Goal: Task Accomplishment & Management: Manage account settings

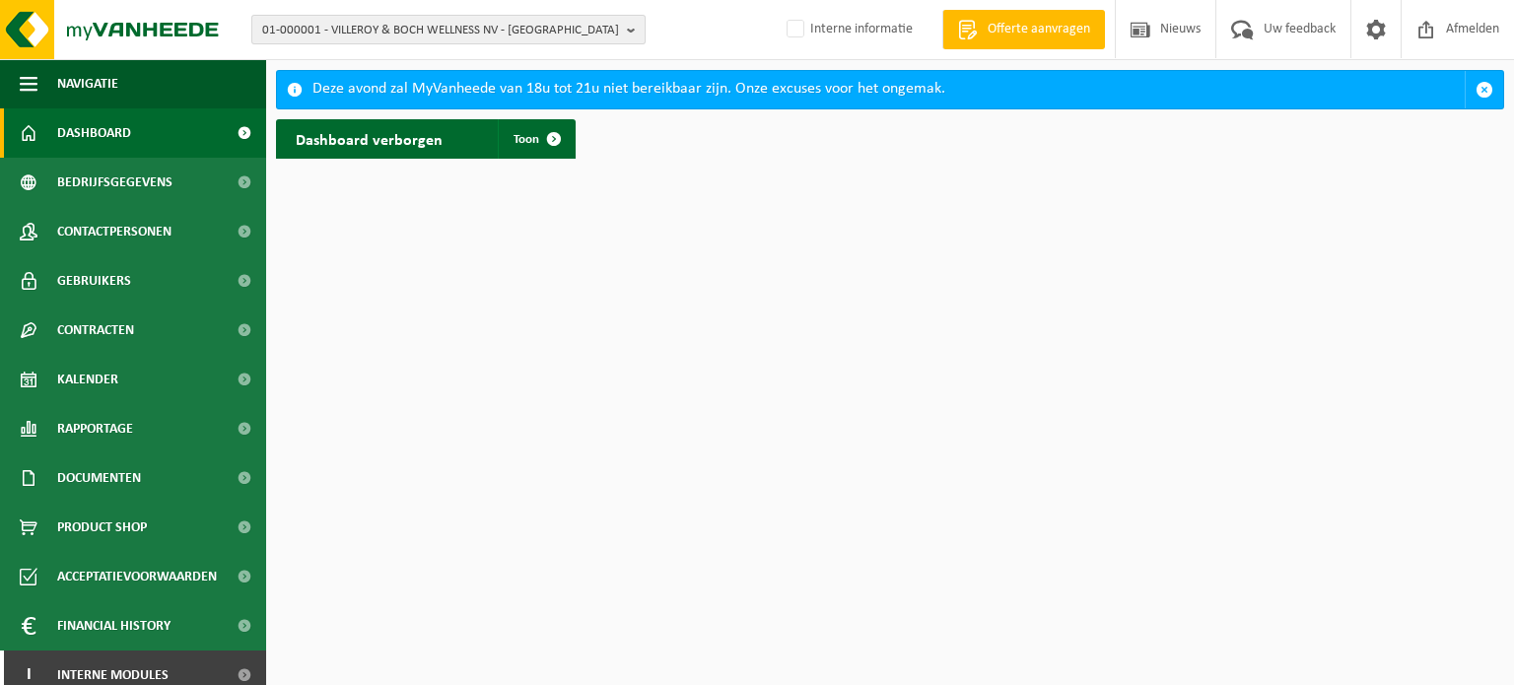
click at [393, 31] on span "01-000001 - VILLEROY & BOCH WELLNESS NV - [GEOGRAPHIC_DATA]" at bounding box center [440, 31] width 357 height 30
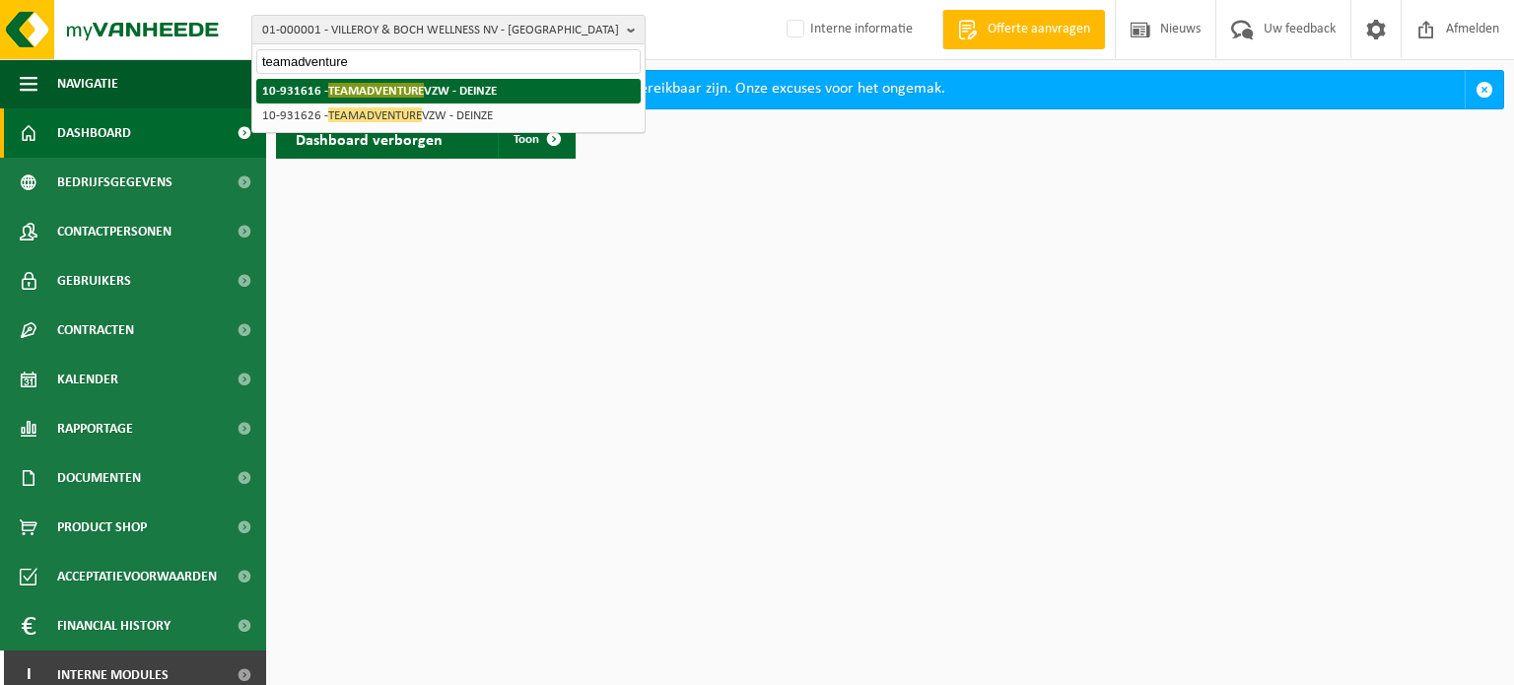
type input "teamadventure"
click at [438, 95] on strong "10-931616 - TEAMADVENTURE VZW - [PERSON_NAME]" at bounding box center [379, 90] width 235 height 15
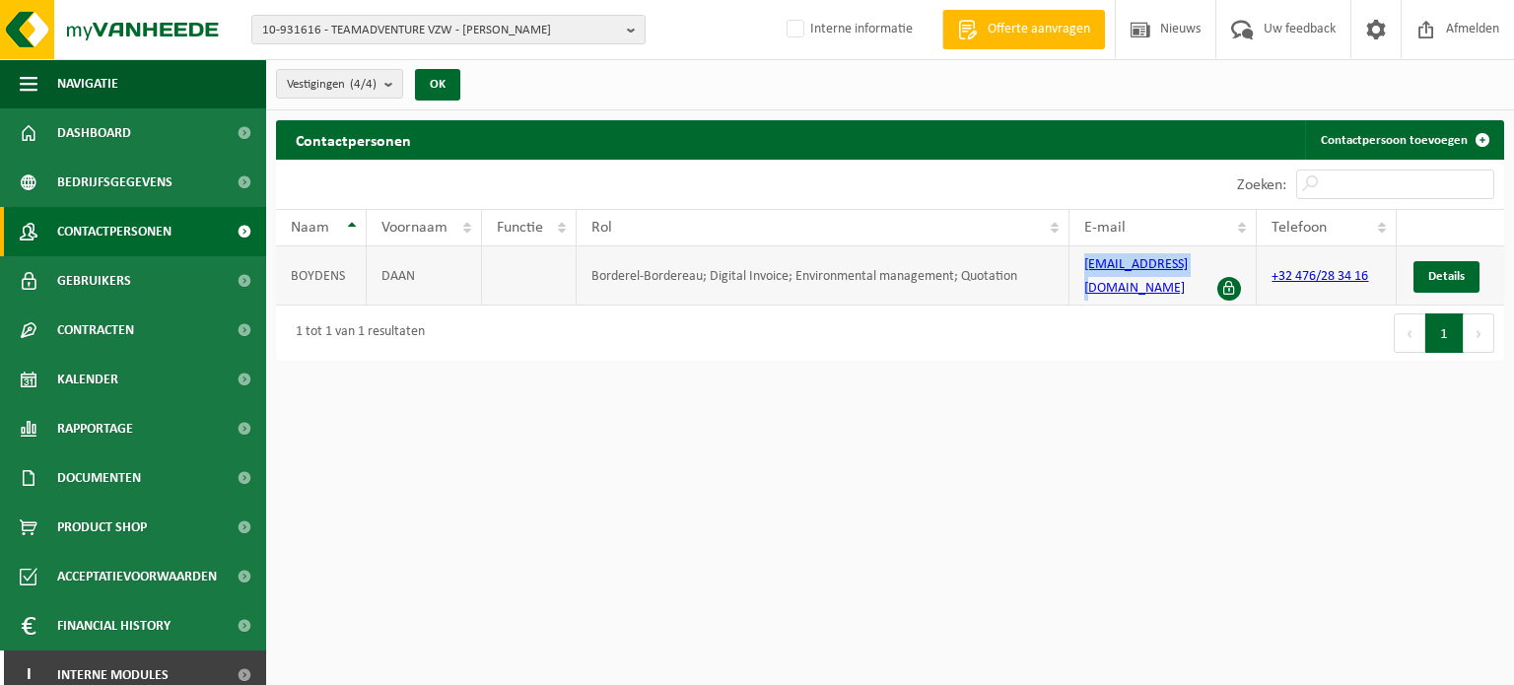
drag, startPoint x: 1196, startPoint y: 280, endPoint x: 1083, endPoint y: 286, distance: 112.5
click at [1083, 286] on td "daan@movemint.be" at bounding box center [1162, 275] width 187 height 59
copy link "daan@movemint.be"
click at [400, 23] on span "10-931616 - TEAMADVENTURE VZW - DEINZE" at bounding box center [440, 31] width 357 height 30
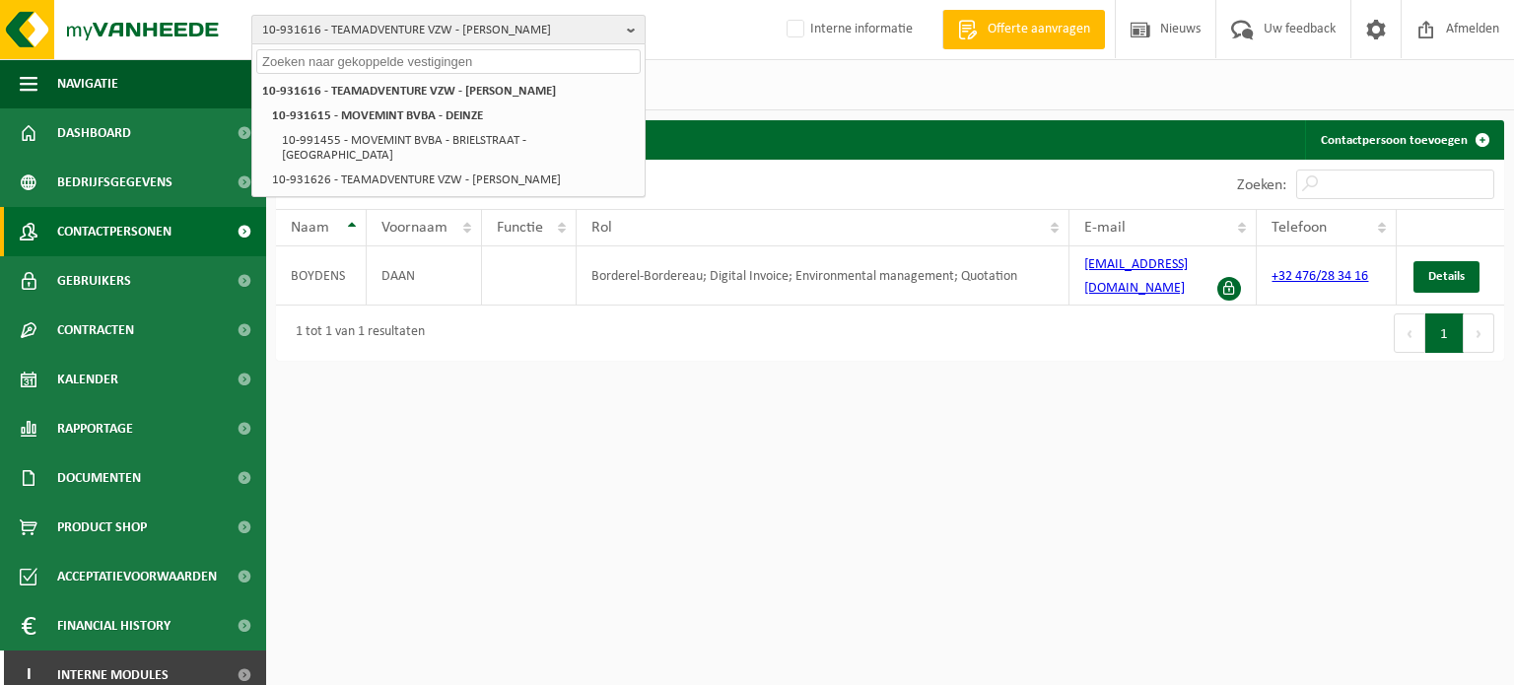
paste input "daan@movemint.be"
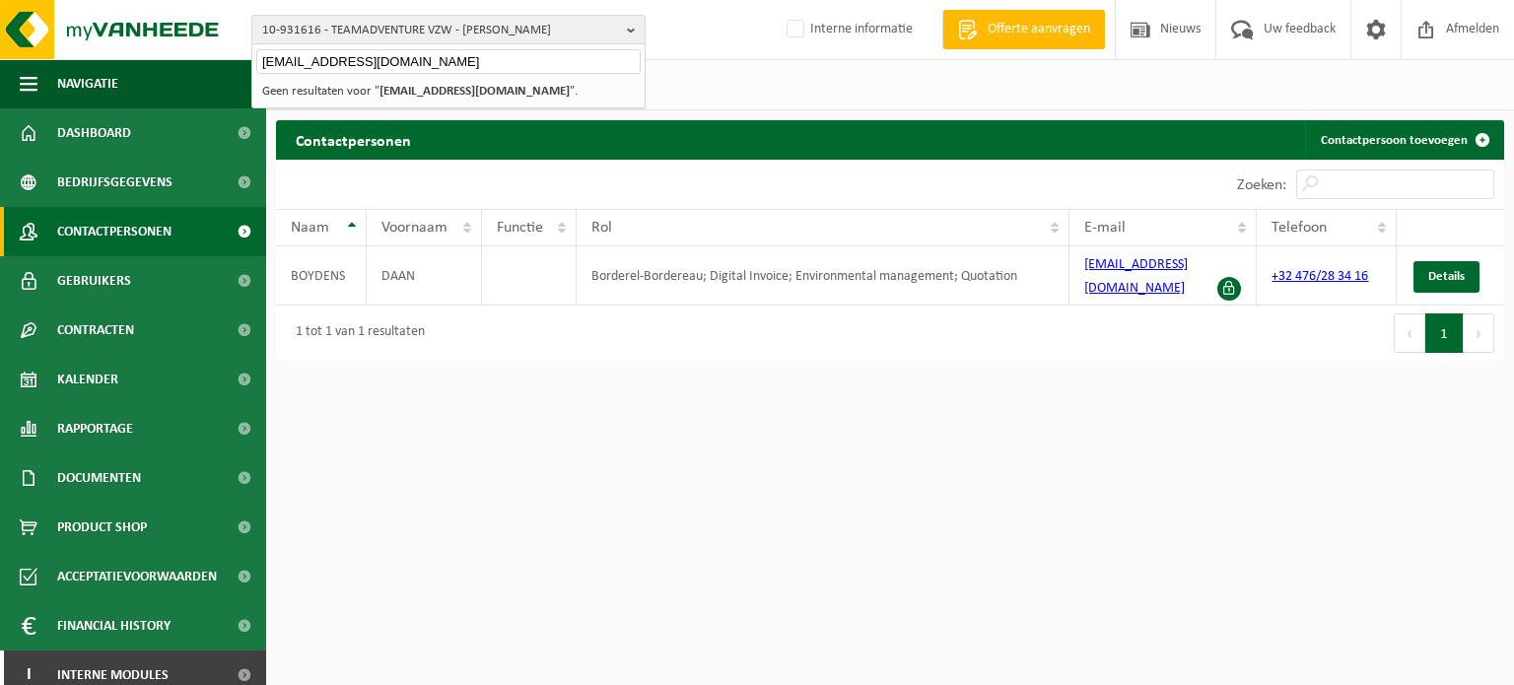
type input "daan@movemint.be"
drag, startPoint x: 394, startPoint y: 58, endPoint x: 191, endPoint y: 59, distance: 203.1
click at [191, 59] on div "10-931616 - TEAMADVENTURE VZW - DEINZE daan@movemint.be 10-931616 - TEAMADVENTU…" at bounding box center [757, 30] width 1514 height 60
click at [402, 33] on span "10-931616 - TEAMADVENTURE VZW - DEINZE" at bounding box center [440, 31] width 357 height 30
paste input "01-003059"
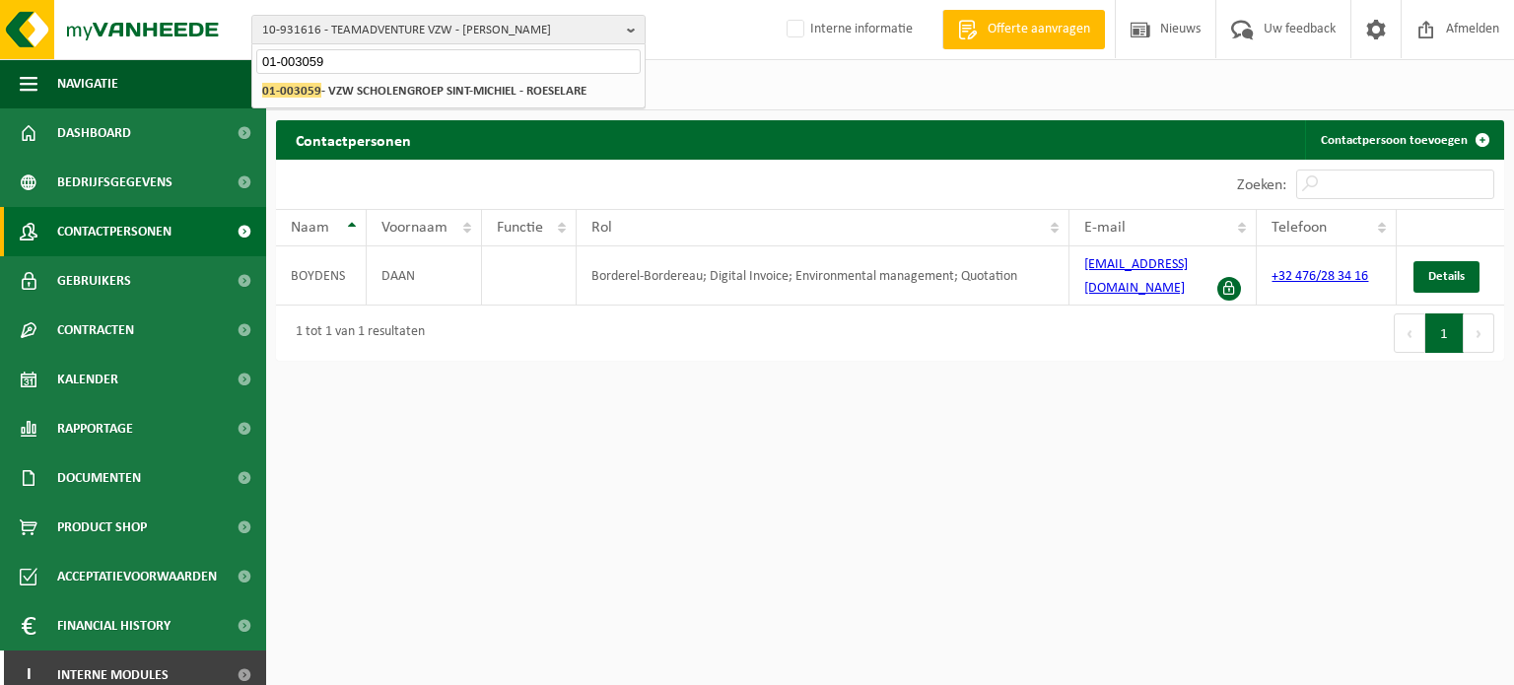
type input "01-003059"
click at [390, 79] on li "01-003059 - VZW SCHOLENGROEP SINT-MICHIEL - ROESELARE" at bounding box center [448, 91] width 384 height 25
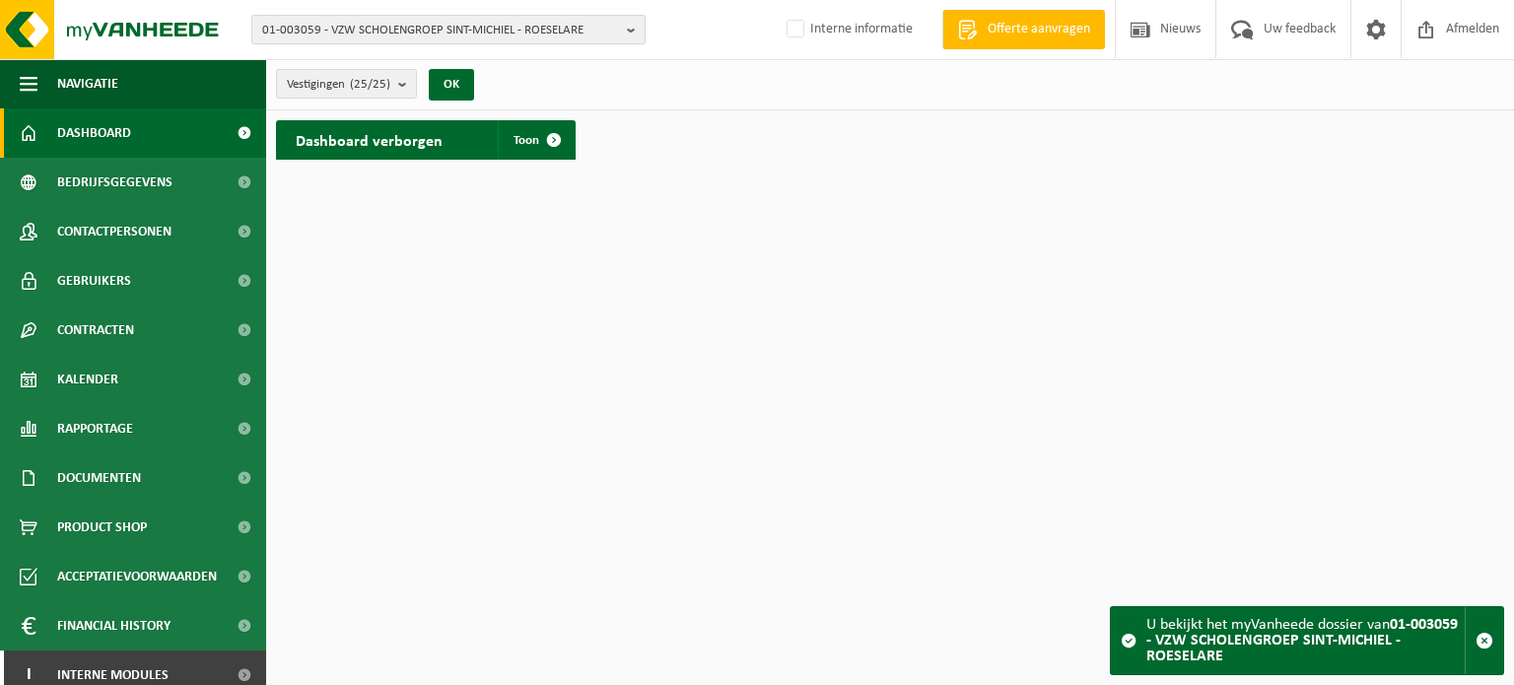
click at [362, 27] on span "01-003059 - VZW SCHOLENGROEP SINT-MICHIEL - ROESELARE" at bounding box center [440, 31] width 357 height 30
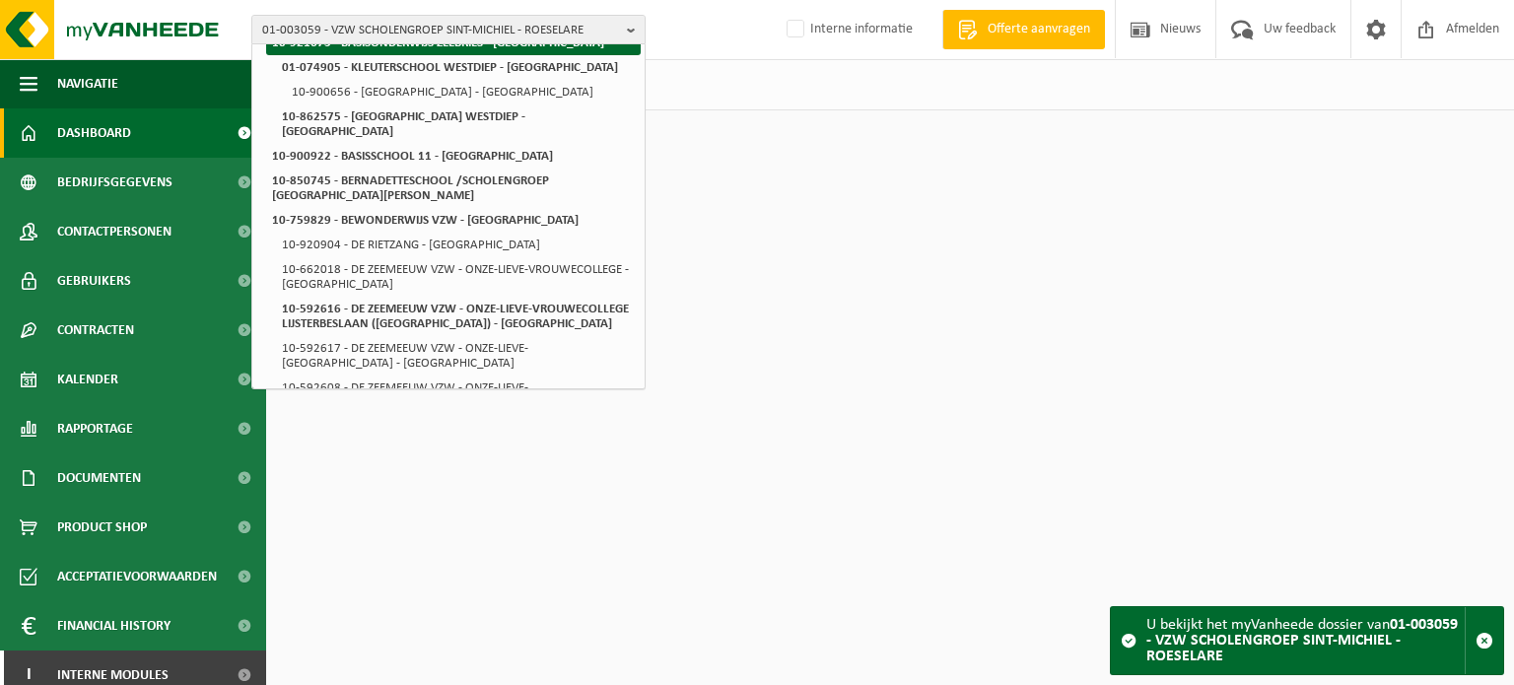
scroll to position [99, 0]
click at [961, 401] on html "01-003059 - VZW SCHOLENGROEP SINT-MICHIEL - ROESELARE 10-868074 - GROEP DOKO ( …" at bounding box center [757, 342] width 1514 height 685
click at [396, 36] on span "01-003059 - VZW SCHOLENGROEP SINT-MICHIEL - ROESELARE" at bounding box center [440, 31] width 357 height 30
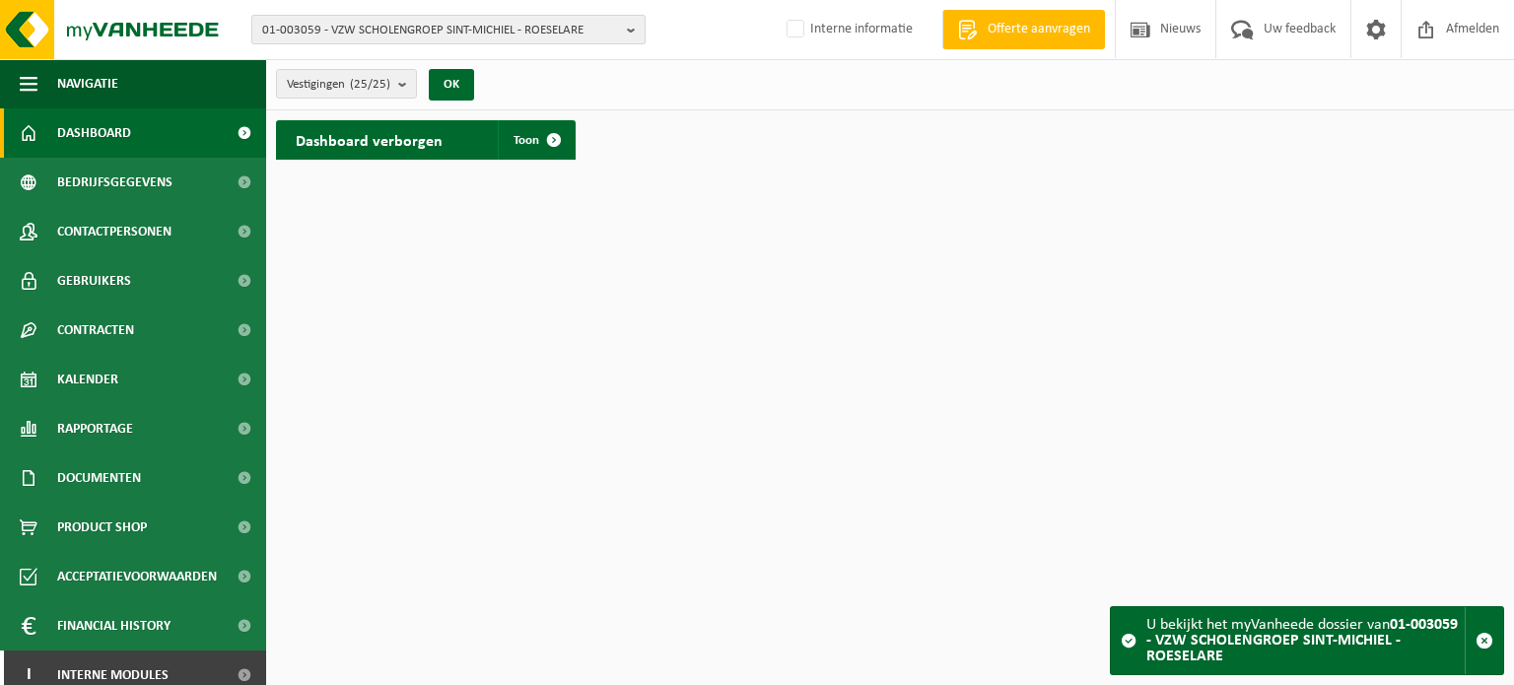
click at [396, 36] on span "01-003059 - VZW SCHOLENGROEP SINT-MICHIEL - ROESELARE" at bounding box center [440, 31] width 357 height 30
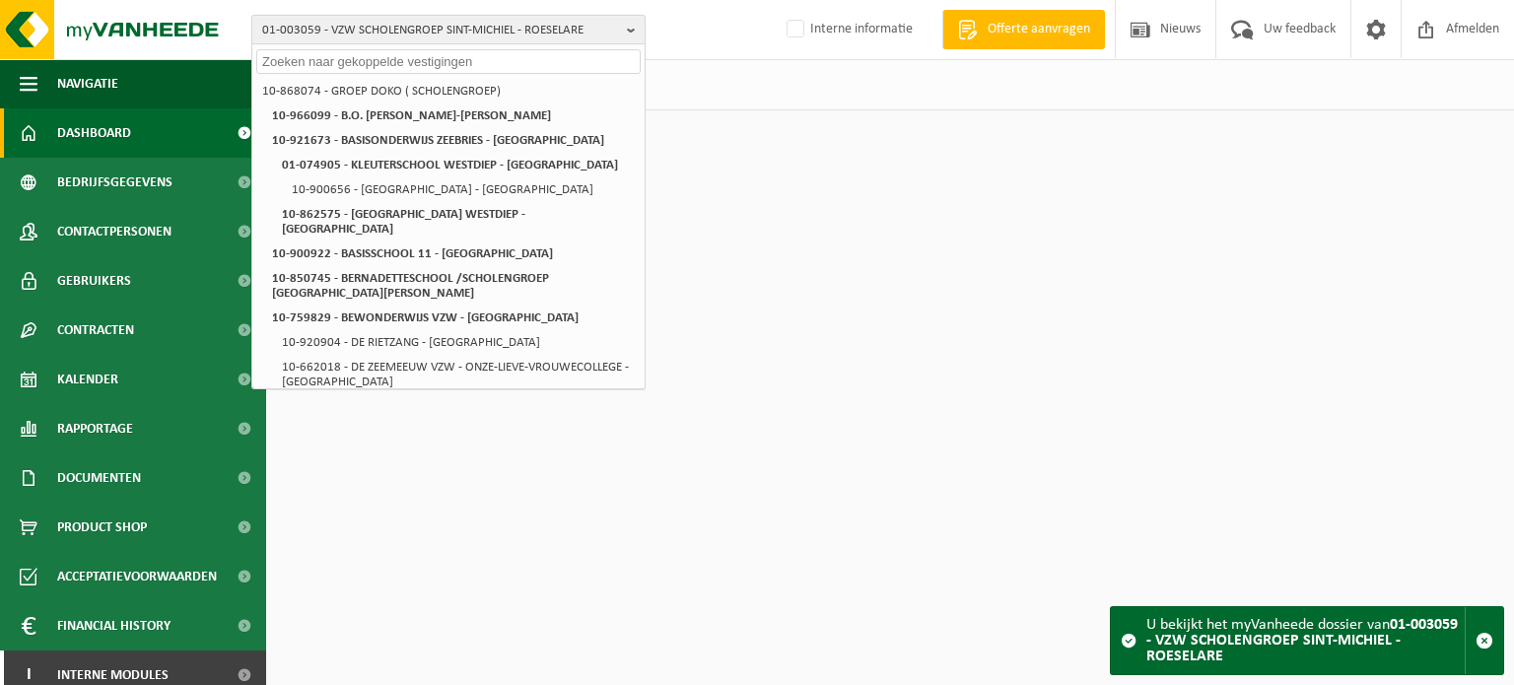
paste input "01-901567"
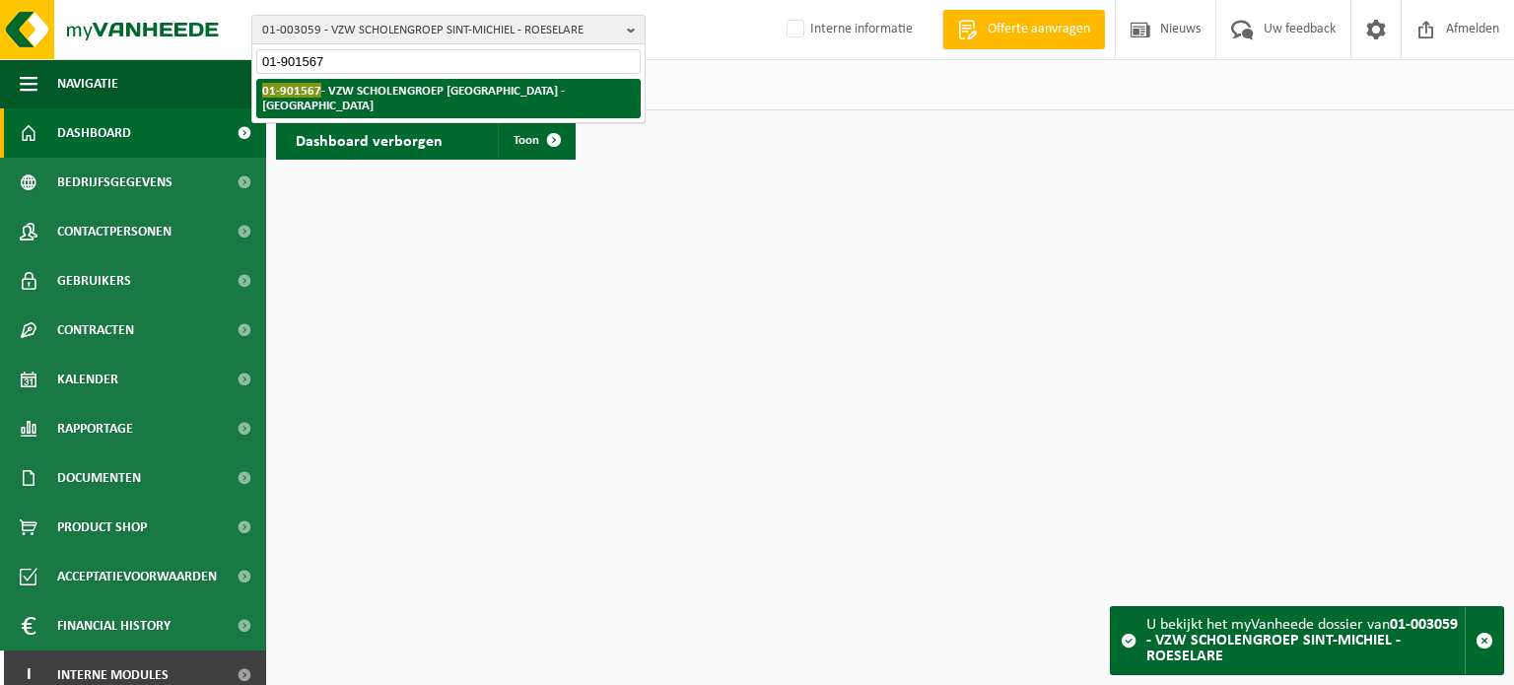
type input "01-901567"
click at [379, 90] on strong "01-901567 - VZW SCHOLENGROEP SINT-MICHIEL - BROEDERSCHOOL - ROESELARE" at bounding box center [413, 98] width 303 height 30
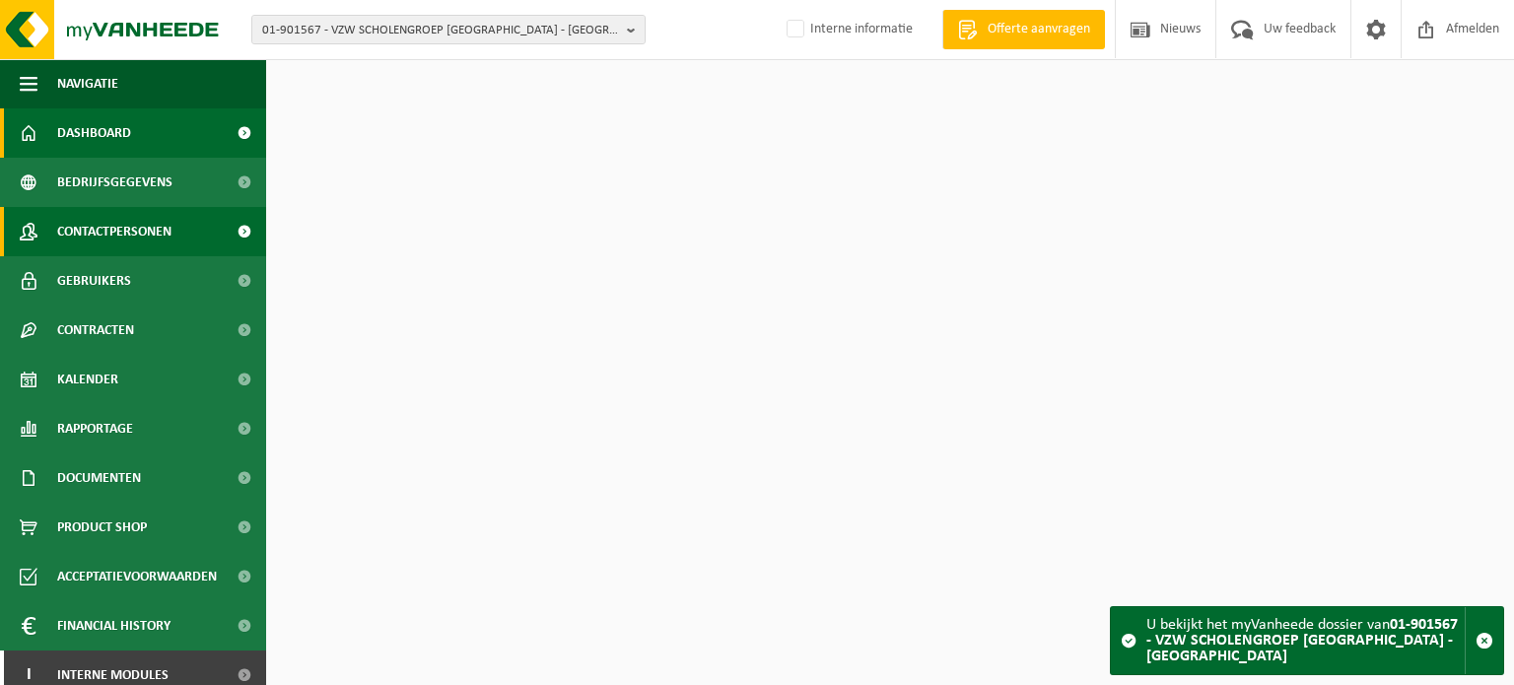
click at [147, 228] on span "Contactpersonen" at bounding box center [114, 231] width 114 height 49
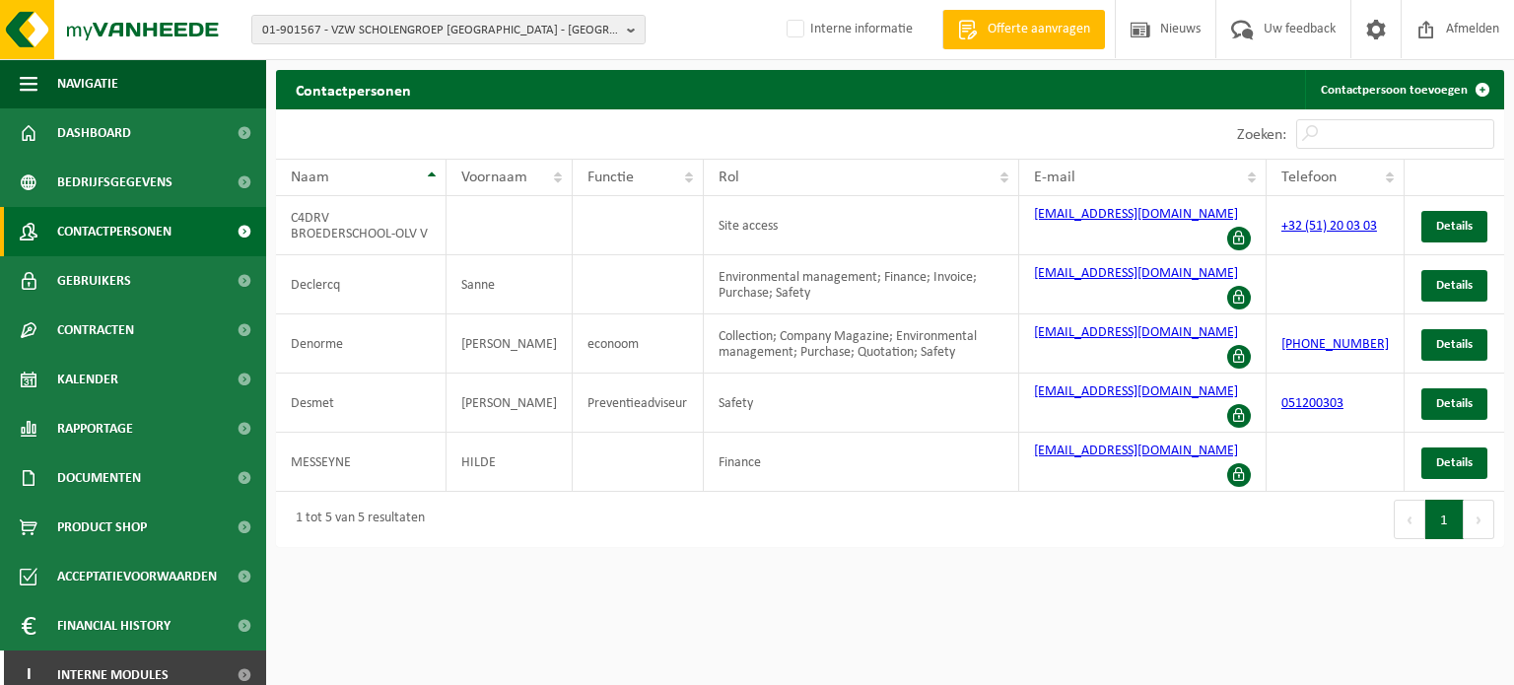
click at [907, 570] on html "01-901567 - VZW SCHOLENGROEP [GEOGRAPHIC_DATA] - [GEOGRAPHIC_DATA] 10-868074 - …" at bounding box center [757, 342] width 1514 height 685
click at [1219, 579] on html "01-901567 - VZW SCHOLENGROEP [GEOGRAPHIC_DATA] - [GEOGRAPHIC_DATA] 10-868074 - …" at bounding box center [757, 342] width 1514 height 685
click at [1149, 344] on td "[EMAIL_ADDRESS][DOMAIN_NAME]" at bounding box center [1142, 343] width 247 height 59
click at [1134, 330] on td "economaat.broederschool@sint-michiel.be" at bounding box center [1142, 343] width 247 height 59
click at [905, 530] on html "01-901567 - VZW SCHOLENGROEP SINT-MICHIEL - BROEDERSCHOOL - ROESELARE 10-868074…" at bounding box center [757, 342] width 1514 height 685
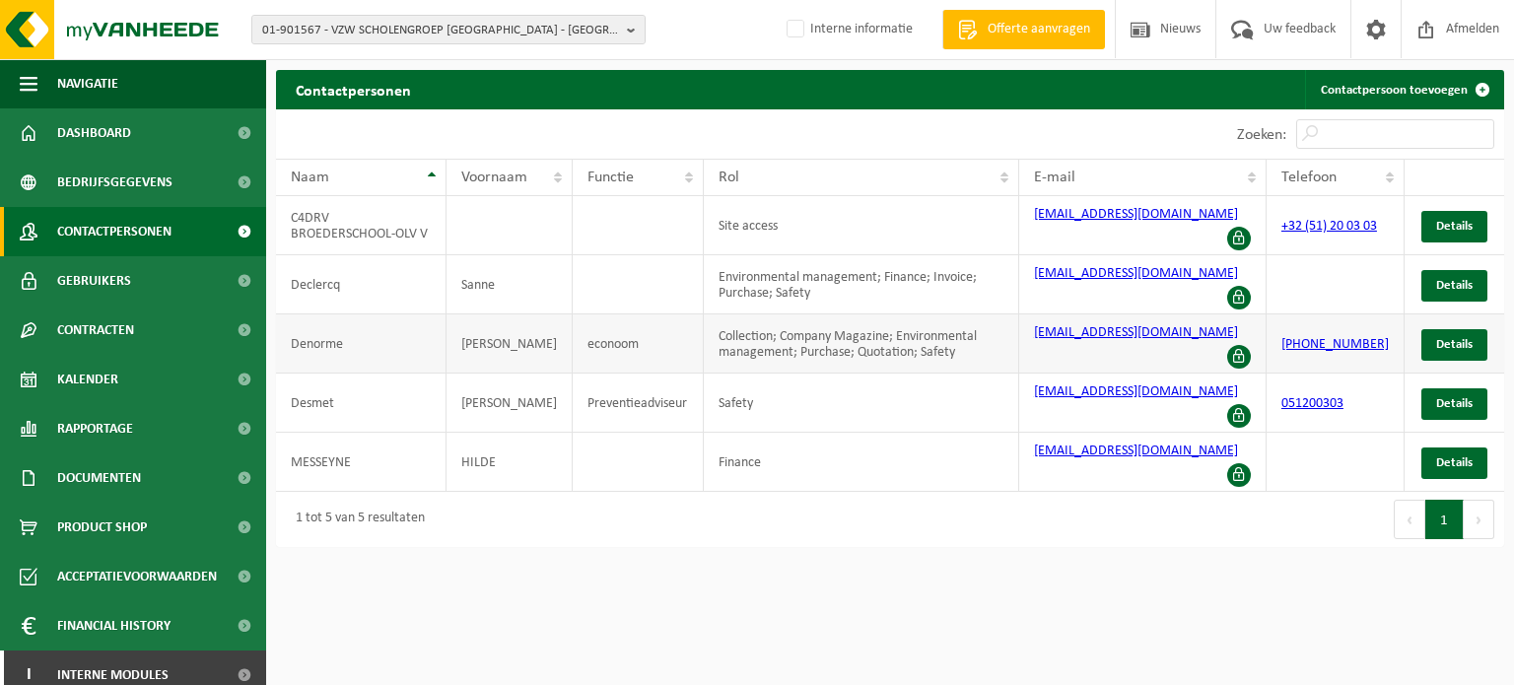
click at [903, 326] on td "Collection; Company Magazine; Environmental management; Purchase; Quotation; Sa…" at bounding box center [861, 343] width 315 height 59
drag, startPoint x: 903, startPoint y: 326, endPoint x: 897, endPoint y: 335, distance: 10.7
click at [897, 335] on td "Collection; Company Magazine; Environmental management; Purchase; Quotation; Sa…" at bounding box center [861, 343] width 315 height 59
click at [817, 511] on html "01-901567 - VZW SCHOLENGROEP SINT-MICHIEL - BROEDERSCHOOL - ROESELARE 10-868074…" at bounding box center [757, 342] width 1514 height 685
click at [932, 345] on td "Collection; Company Magazine; Environmental management; Purchase; Quotation; Sa…" at bounding box center [861, 343] width 315 height 59
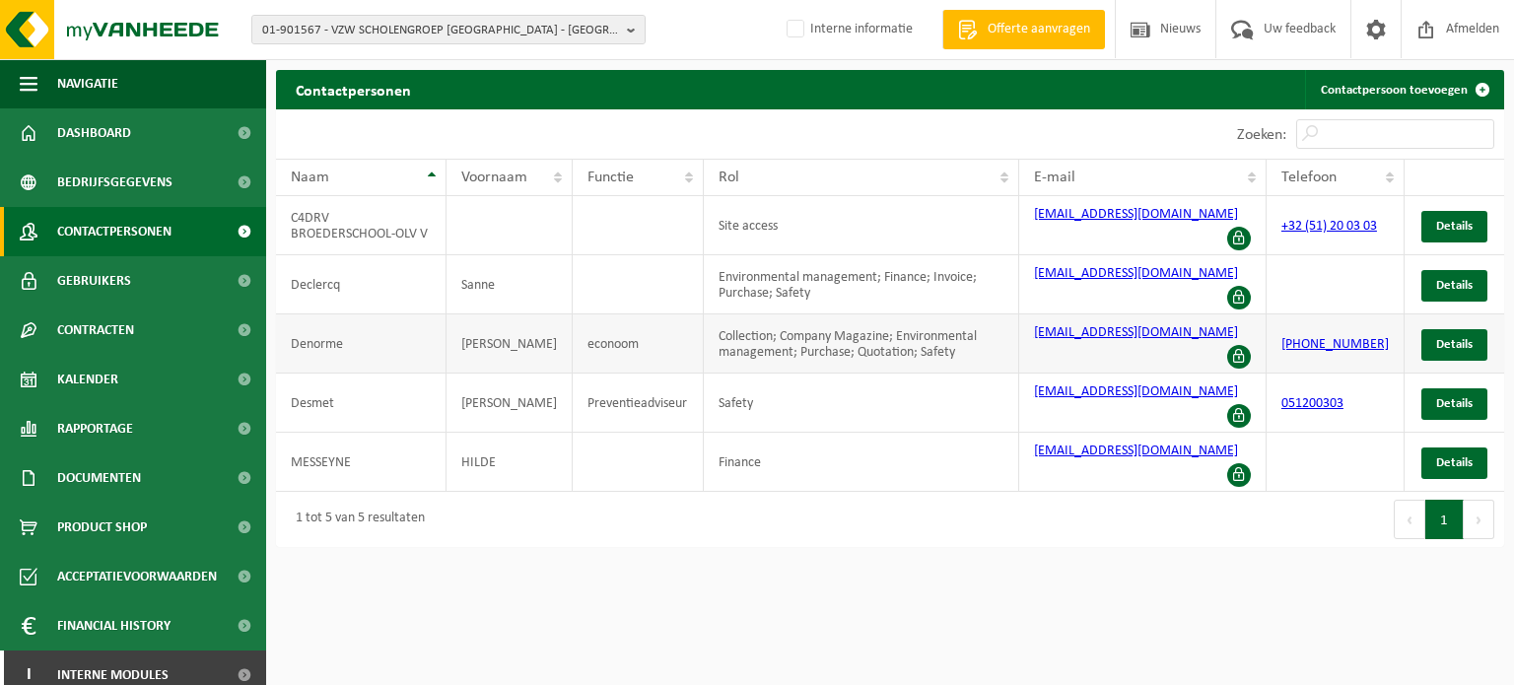
click at [1156, 342] on td "[EMAIL_ADDRESS][DOMAIN_NAME]" at bounding box center [1142, 343] width 247 height 59
drag, startPoint x: 1124, startPoint y: 340, endPoint x: 1006, endPoint y: 314, distance: 120.1
click at [1006, 314] on tr "Denorme Sven econoom Collection; Company Magazine; Environmental management; Pu…" at bounding box center [890, 343] width 1228 height 59
click at [951, 336] on td "Collection; Company Magazine; Environmental management; Purchase; Quotation; Sa…" at bounding box center [861, 343] width 315 height 59
click at [960, 326] on td "Collection; Company Magazine; Environmental management; Purchase; Quotation; Sa…" at bounding box center [861, 343] width 315 height 59
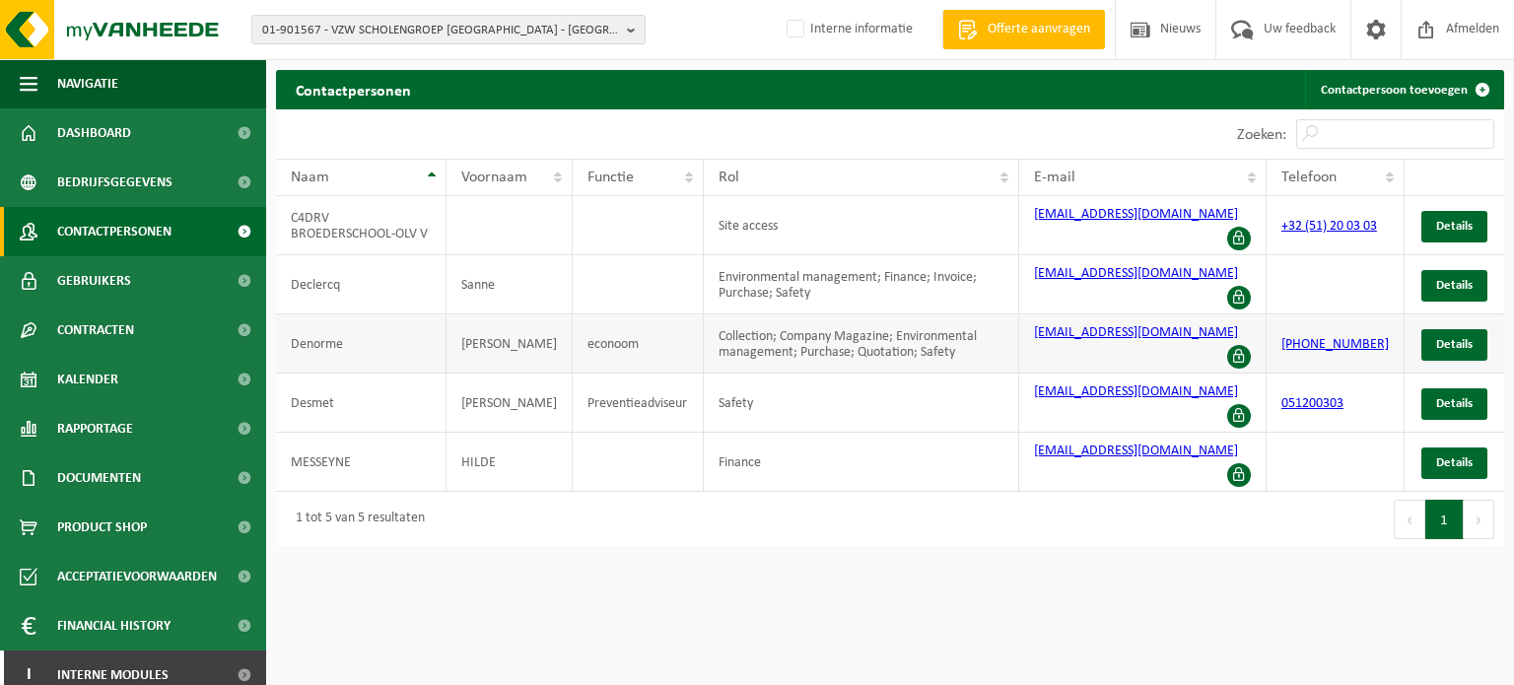
click at [967, 324] on td "Collection; Company Magazine; Environmental management; Purchase; Quotation; Sa…" at bounding box center [861, 343] width 315 height 59
click at [965, 334] on td "Collection; Company Magazine; Environmental management; Purchase; Quotation; Sa…" at bounding box center [861, 343] width 315 height 59
click at [943, 338] on td "Collection; Company Magazine; Environmental management; Purchase; Quotation; Sa…" at bounding box center [861, 343] width 315 height 59
drag, startPoint x: 946, startPoint y: 339, endPoint x: 678, endPoint y: 315, distance: 269.2
click at [678, 315] on tr "Denorme Sven econoom Collection; Company Magazine; Environmental management; Pu…" at bounding box center [890, 343] width 1228 height 59
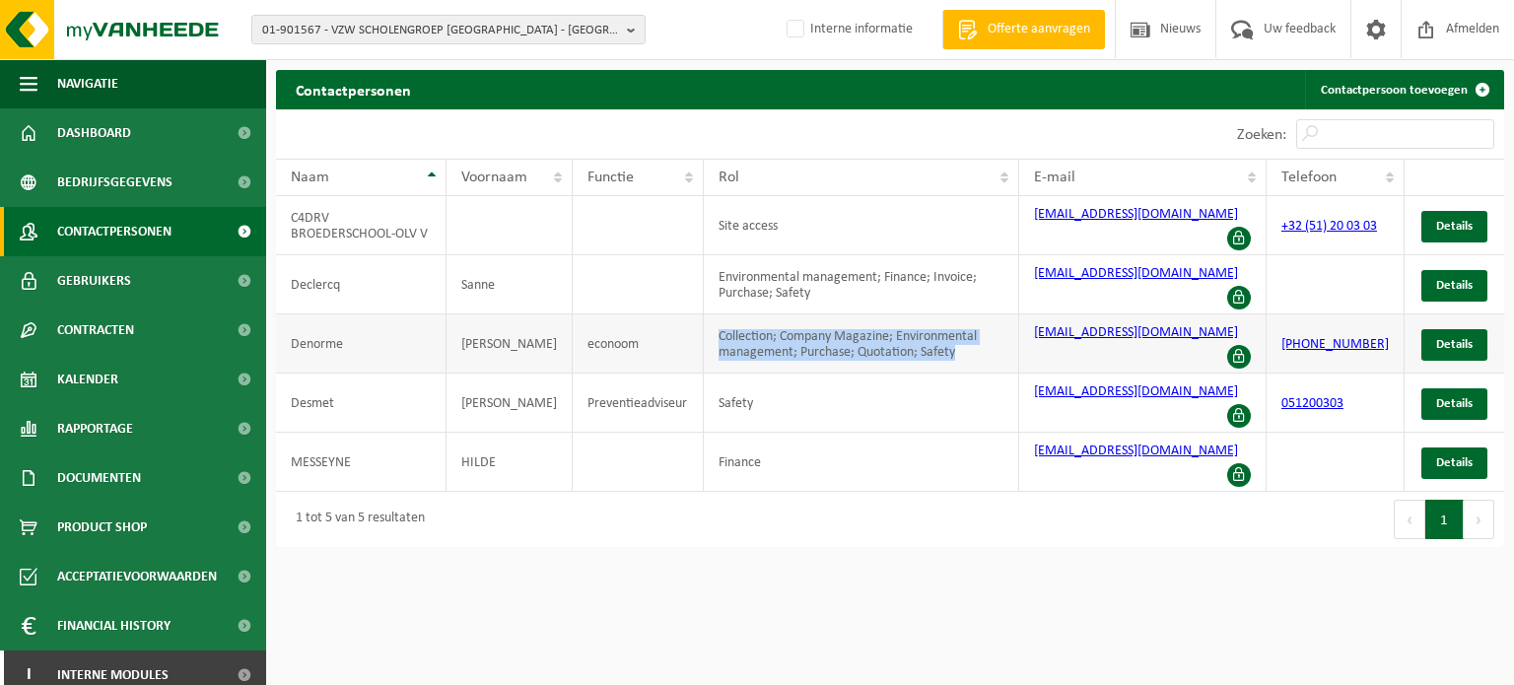
click at [739, 318] on td "Collection; Company Magazine; Environmental management; Purchase; Quotation; Sa…" at bounding box center [861, 343] width 315 height 59
click at [704, 320] on td "Collection; Company Magazine; Environmental management; Purchase; Quotation; Sa…" at bounding box center [861, 343] width 315 height 59
click at [1139, 345] on td "[EMAIL_ADDRESS][DOMAIN_NAME]" at bounding box center [1142, 343] width 247 height 59
click at [1139, 338] on td "[EMAIL_ADDRESS][DOMAIN_NAME]" at bounding box center [1142, 343] width 247 height 59
click at [1124, 338] on td "[EMAIL_ADDRESS][DOMAIN_NAME]" at bounding box center [1142, 343] width 247 height 59
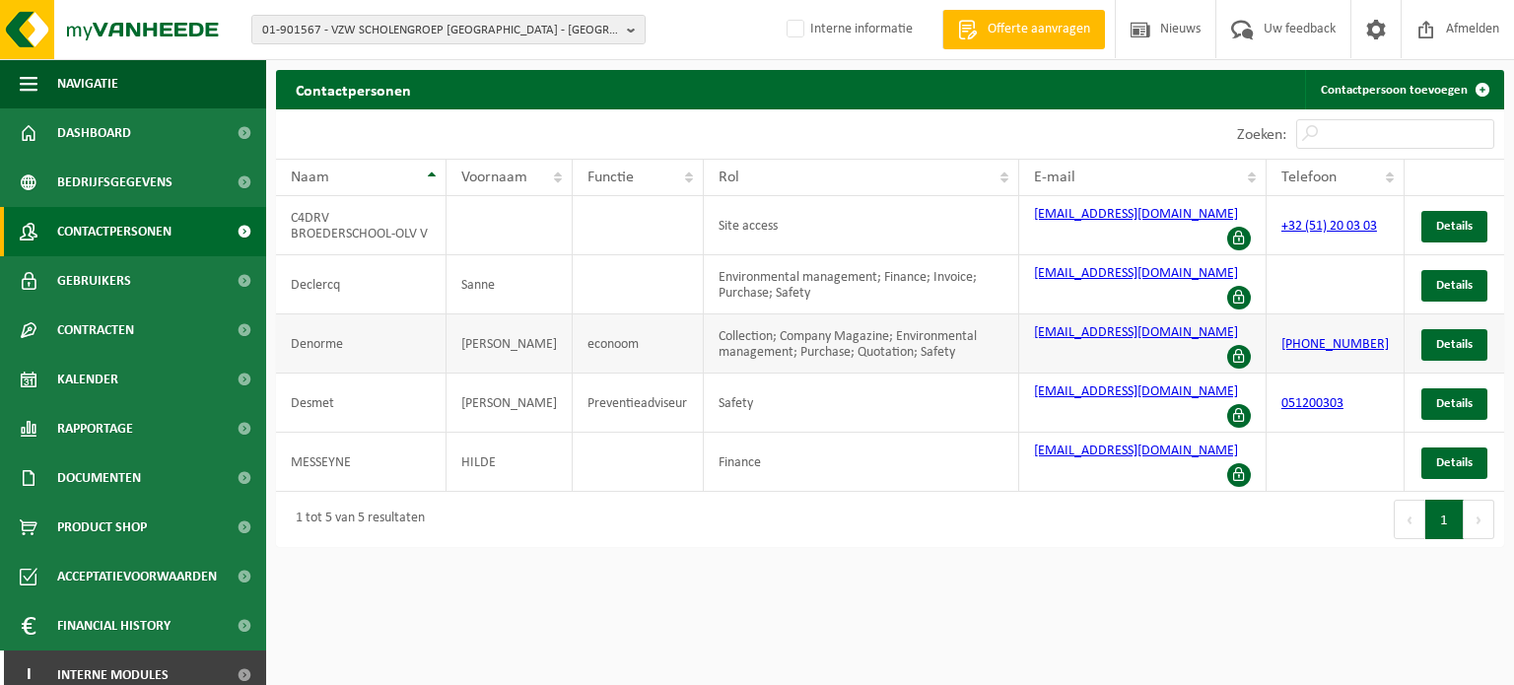
click at [947, 338] on td "Collection; Company Magazine; Environmental management; Purchase; Quotation; Sa…" at bounding box center [861, 343] width 315 height 59
click at [1159, 342] on td "[EMAIL_ADDRESS][DOMAIN_NAME]" at bounding box center [1142, 343] width 247 height 59
click at [988, 326] on td "Collection; Company Magazine; Environmental management; Purchase; Quotation; Sa…" at bounding box center [861, 343] width 315 height 59
click at [1201, 334] on td "[EMAIL_ADDRESS][DOMAIN_NAME]" at bounding box center [1142, 343] width 247 height 59
drag, startPoint x: 1128, startPoint y: 342, endPoint x: 979, endPoint y: 320, distance: 150.4
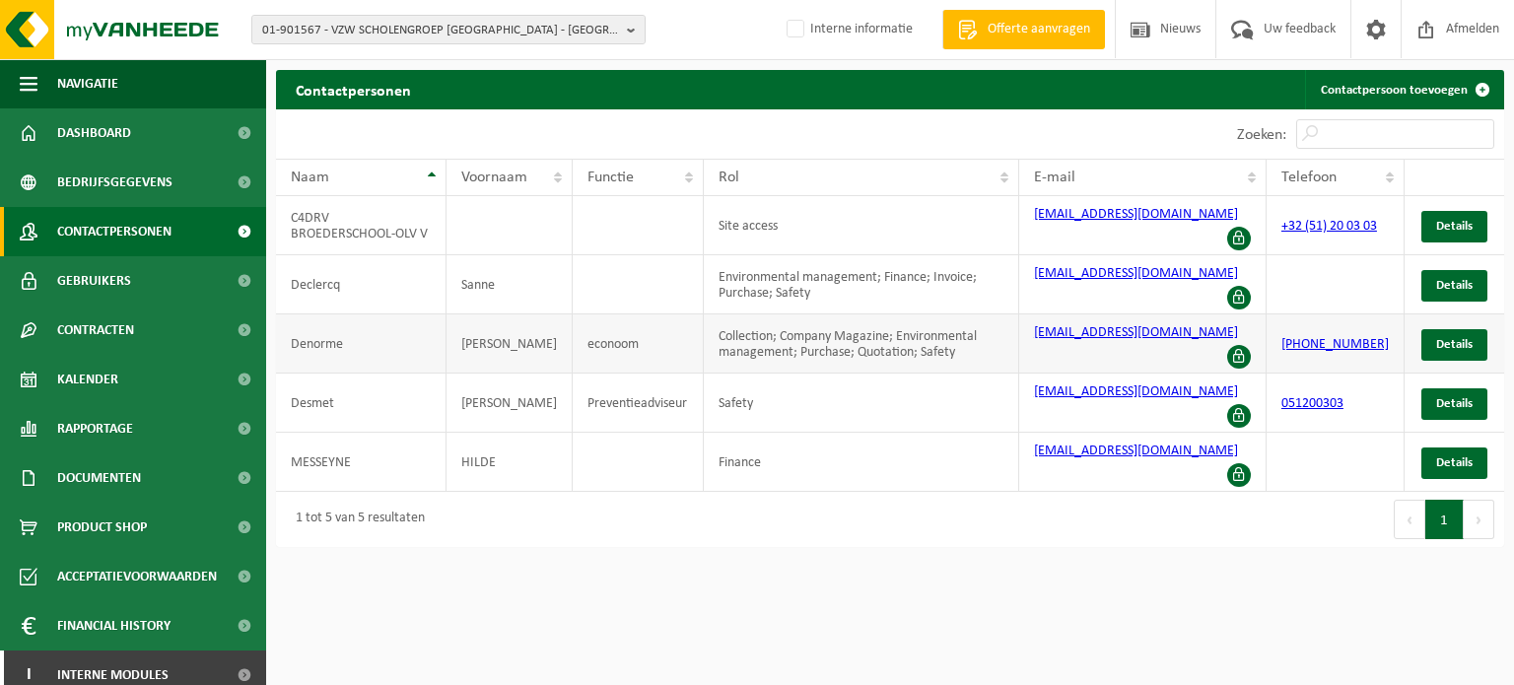
click at [979, 320] on tr "Denorme Sven econoom Collection; Company Magazine; Environmental management; Pu…" at bounding box center [890, 343] width 1228 height 59
click at [976, 314] on td "Collection; Company Magazine; Environmental management; Purchase; Quotation; Sa…" at bounding box center [861, 343] width 315 height 59
click at [985, 335] on td "Collection; Company Magazine; Environmental management; Purchase; Quotation; Sa…" at bounding box center [861, 343] width 315 height 59
click at [927, 347] on td "Collection; Company Magazine; Environmental management; Purchase; Quotation; Sa…" at bounding box center [861, 343] width 315 height 59
click at [926, 339] on td "Collection; Company Magazine; Environmental management; Purchase; Quotation; Sa…" at bounding box center [861, 343] width 315 height 59
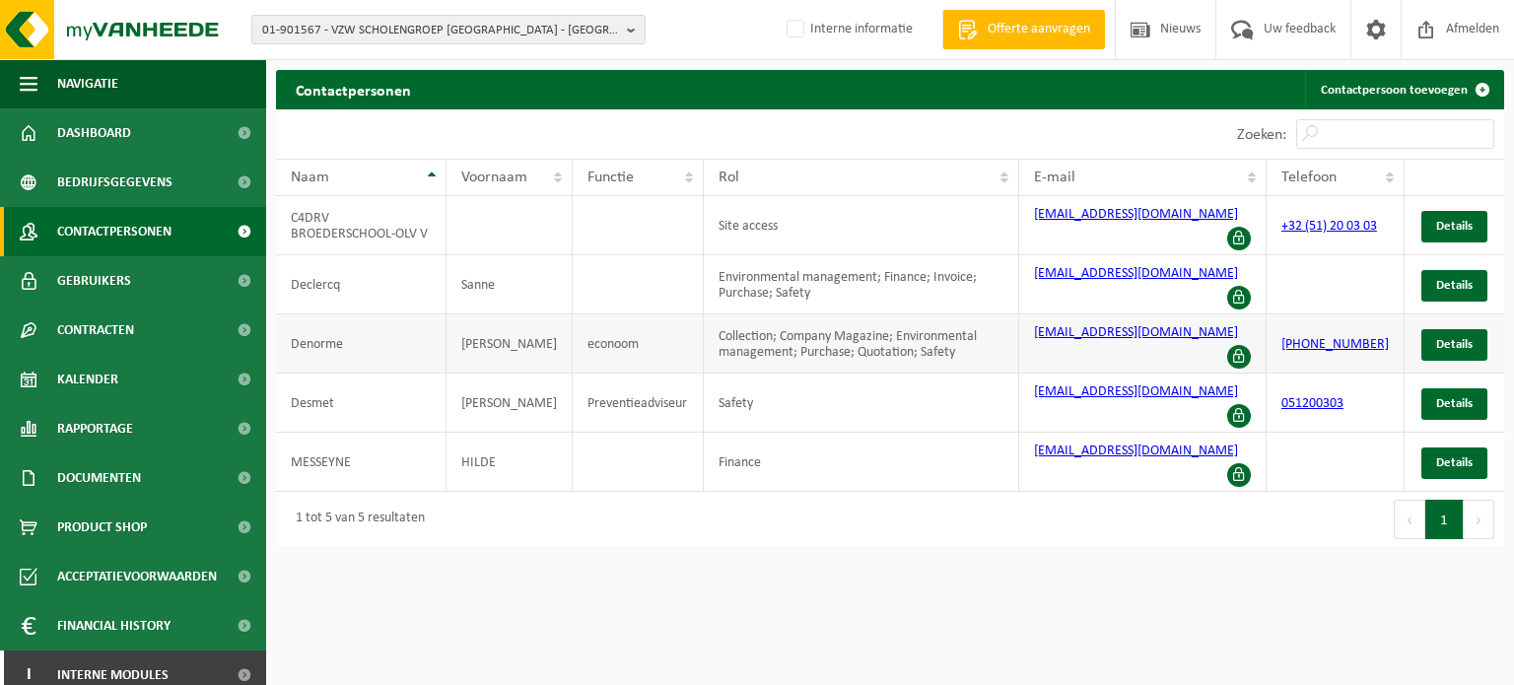
click at [1185, 342] on td "economaat.broederschool@sint-michiel.be" at bounding box center [1142, 343] width 247 height 59
click at [1128, 349] on td "economaat.broederschool@sint-michiel.be" at bounding box center [1142, 343] width 247 height 59
click at [966, 335] on td "Collection; Company Magazine; Environmental management; Purchase; Quotation; Sa…" at bounding box center [861, 343] width 315 height 59
click at [531, 342] on td "Sven" at bounding box center [510, 343] width 126 height 59
click at [728, 314] on td "Collection; Company Magazine; Environmental management; Purchase; Quotation; Sa…" at bounding box center [861, 343] width 315 height 59
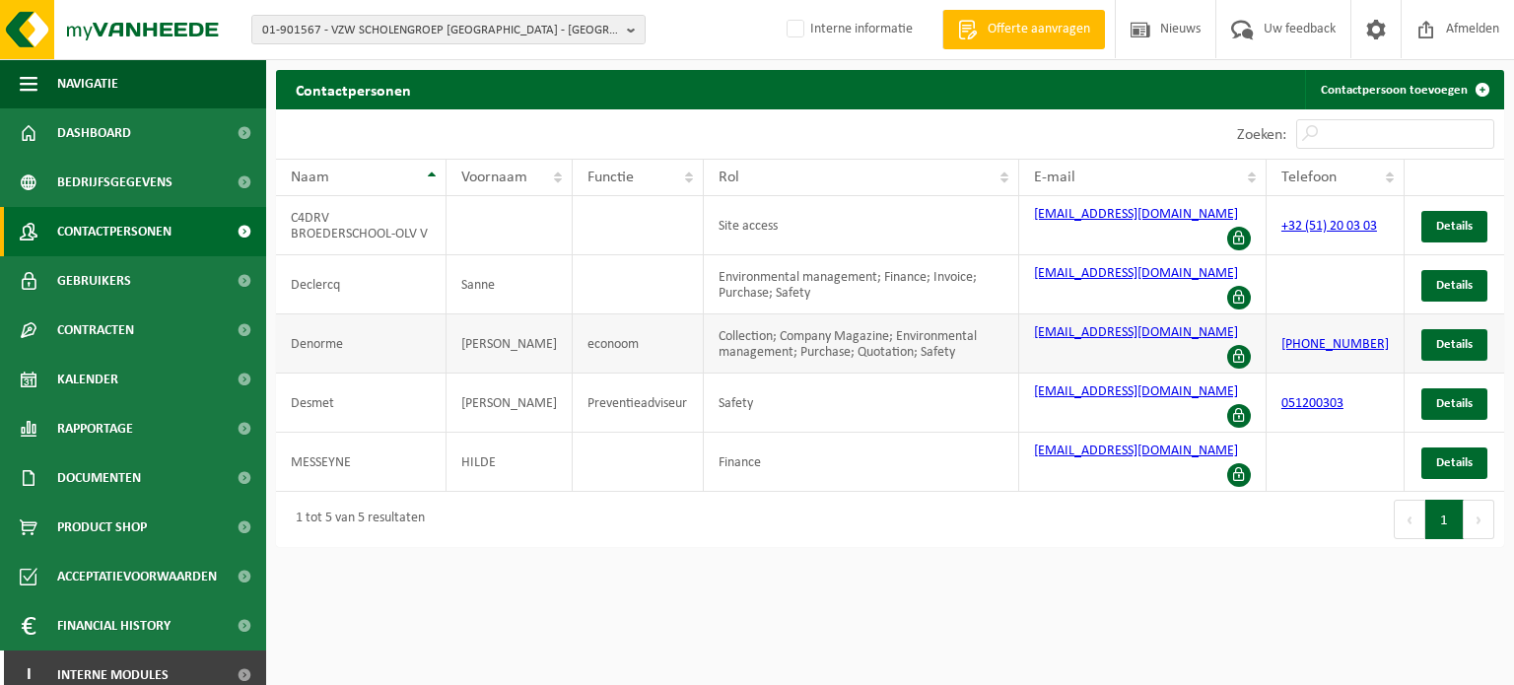
click at [651, 324] on td "econoom" at bounding box center [638, 343] width 131 height 59
click at [465, 325] on td "Sven" at bounding box center [510, 343] width 126 height 59
drag, startPoint x: 474, startPoint y: 334, endPoint x: 278, endPoint y: 326, distance: 196.3
click at [278, 326] on tr "Denorme Sven econoom Collection; Company Magazine; Environmental management; Pu…" at bounding box center [890, 343] width 1228 height 59
click at [103, 274] on span "Gebruikers" at bounding box center [94, 280] width 74 height 49
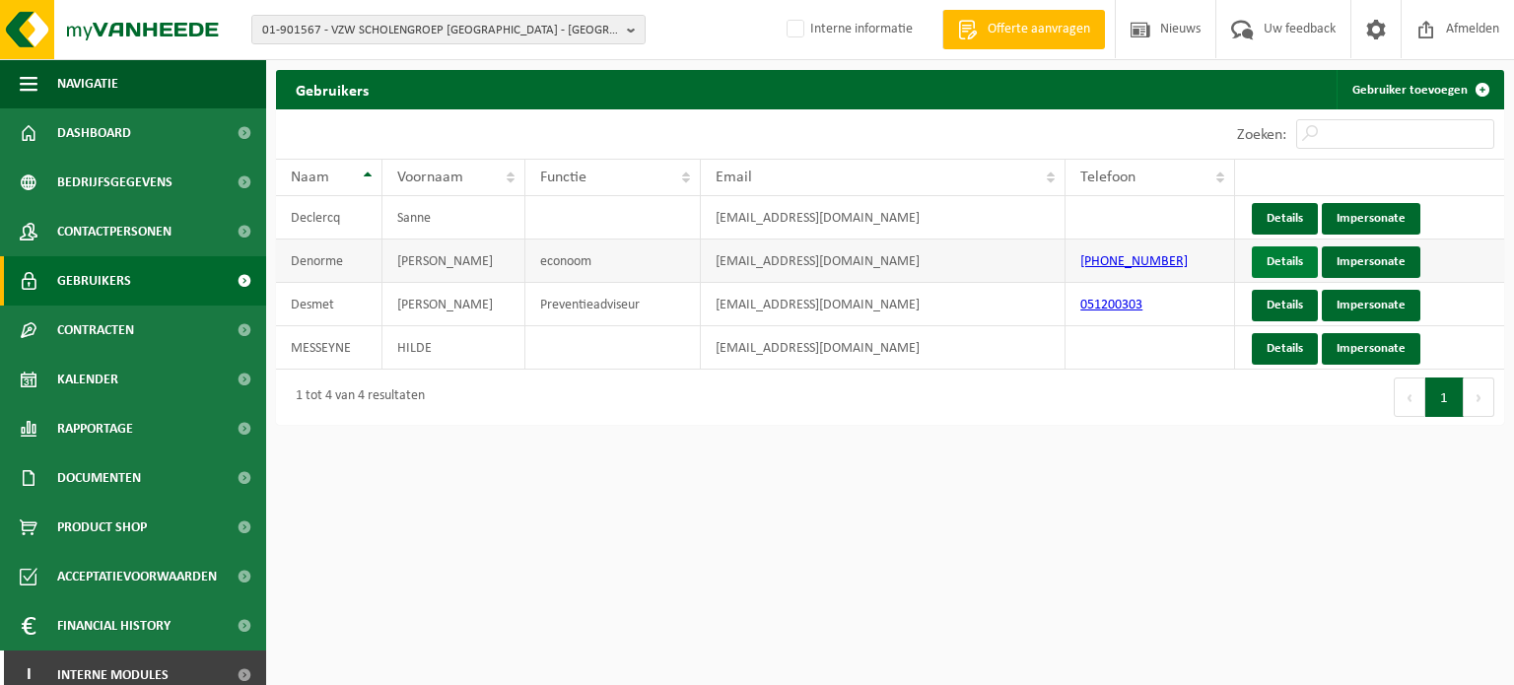
click at [1281, 263] on link "Details" at bounding box center [1285, 262] width 66 height 32
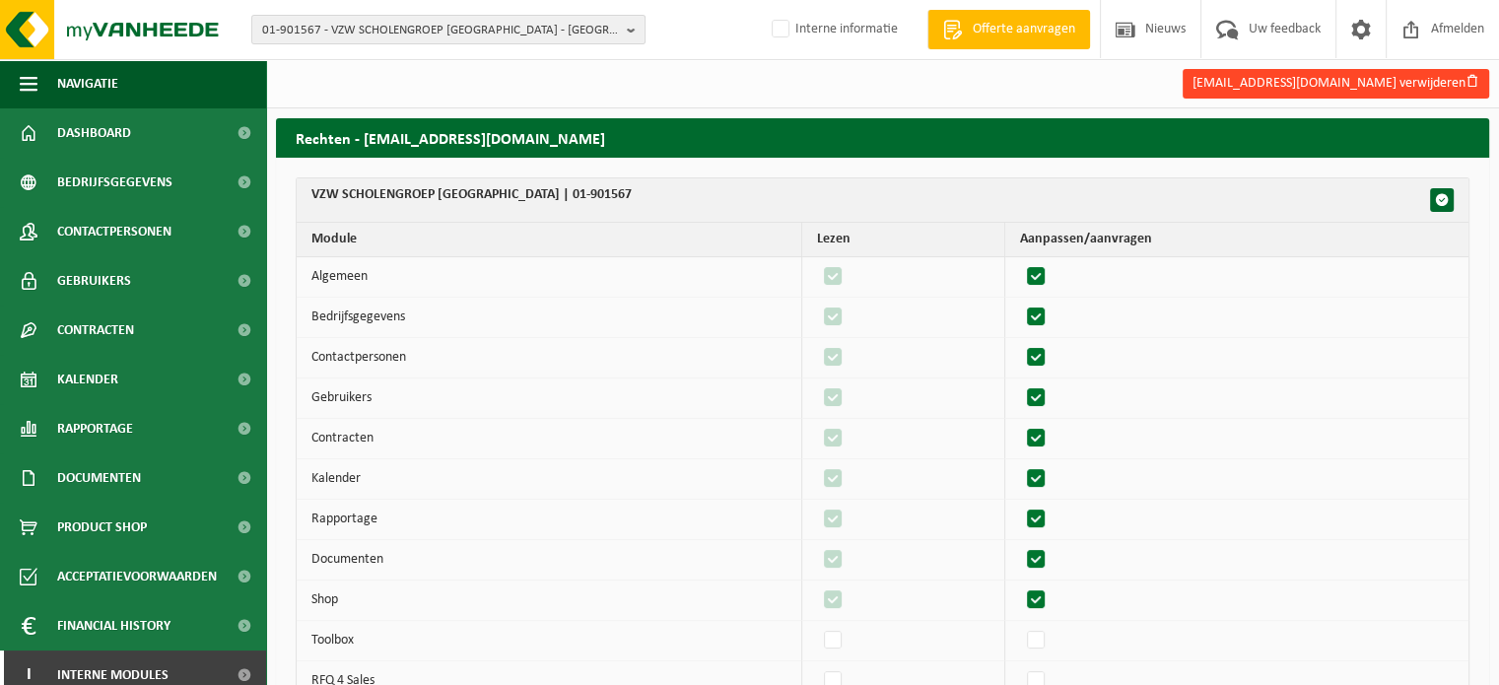
click at [1216, 91] on button "[EMAIL_ADDRESS][DOMAIN_NAME] verwijderen" at bounding box center [1336, 84] width 307 height 30
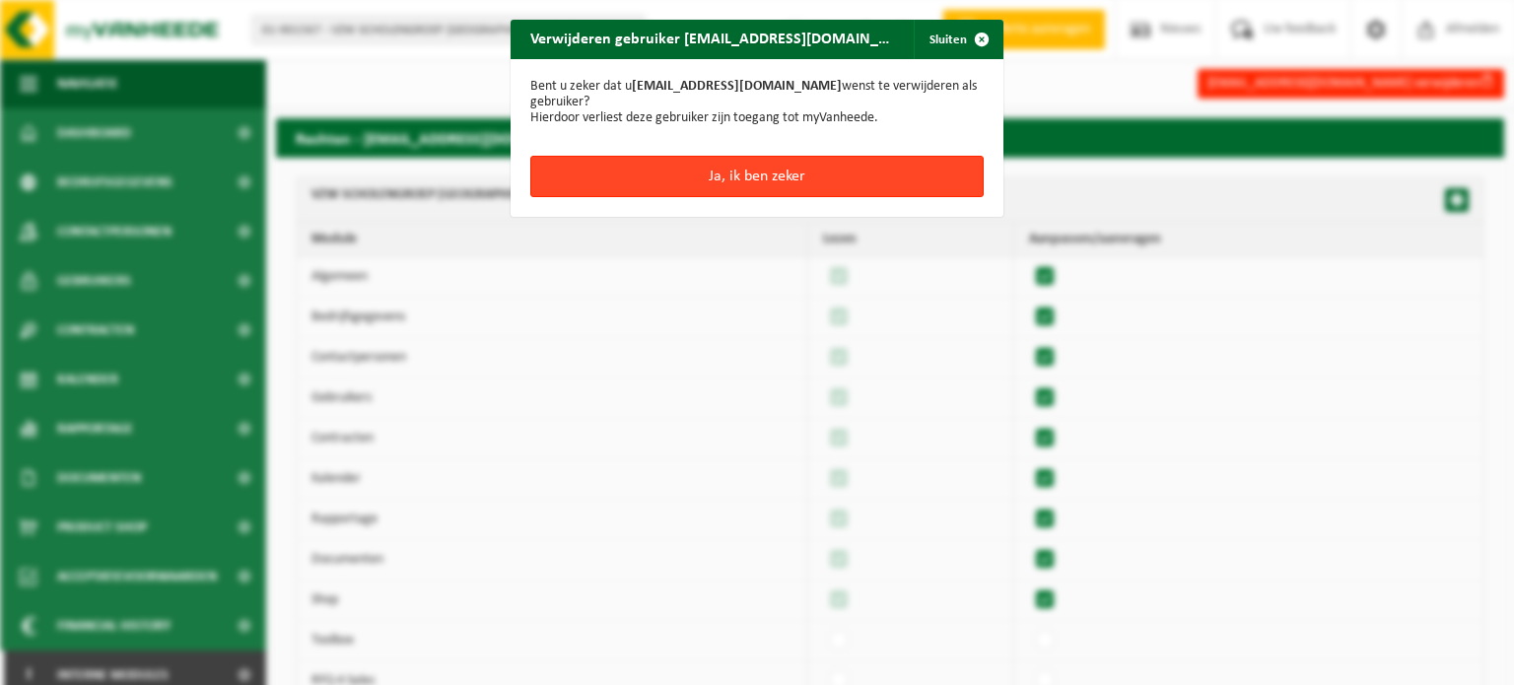
click at [762, 180] on button "Ja, ik ben zeker" at bounding box center [756, 176] width 453 height 41
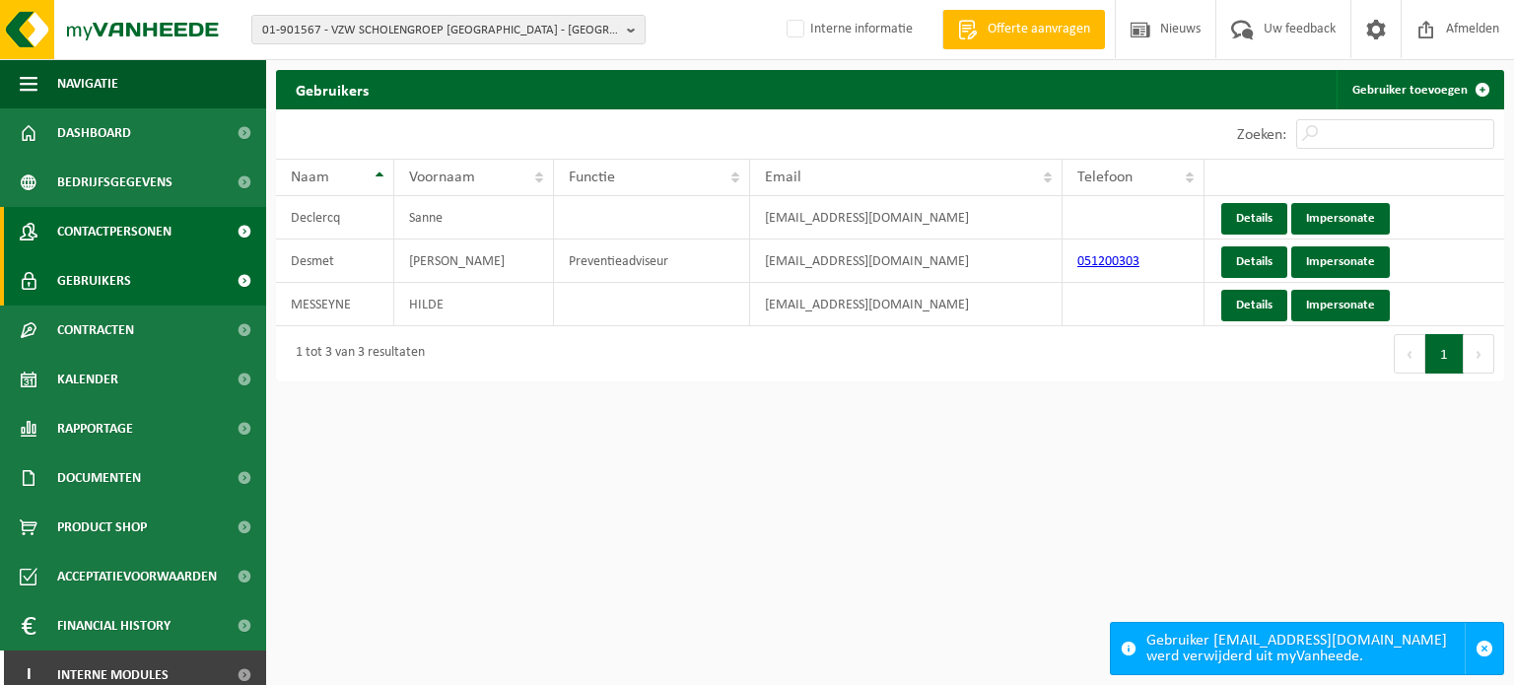
click at [142, 228] on span "Contactpersonen" at bounding box center [114, 231] width 114 height 49
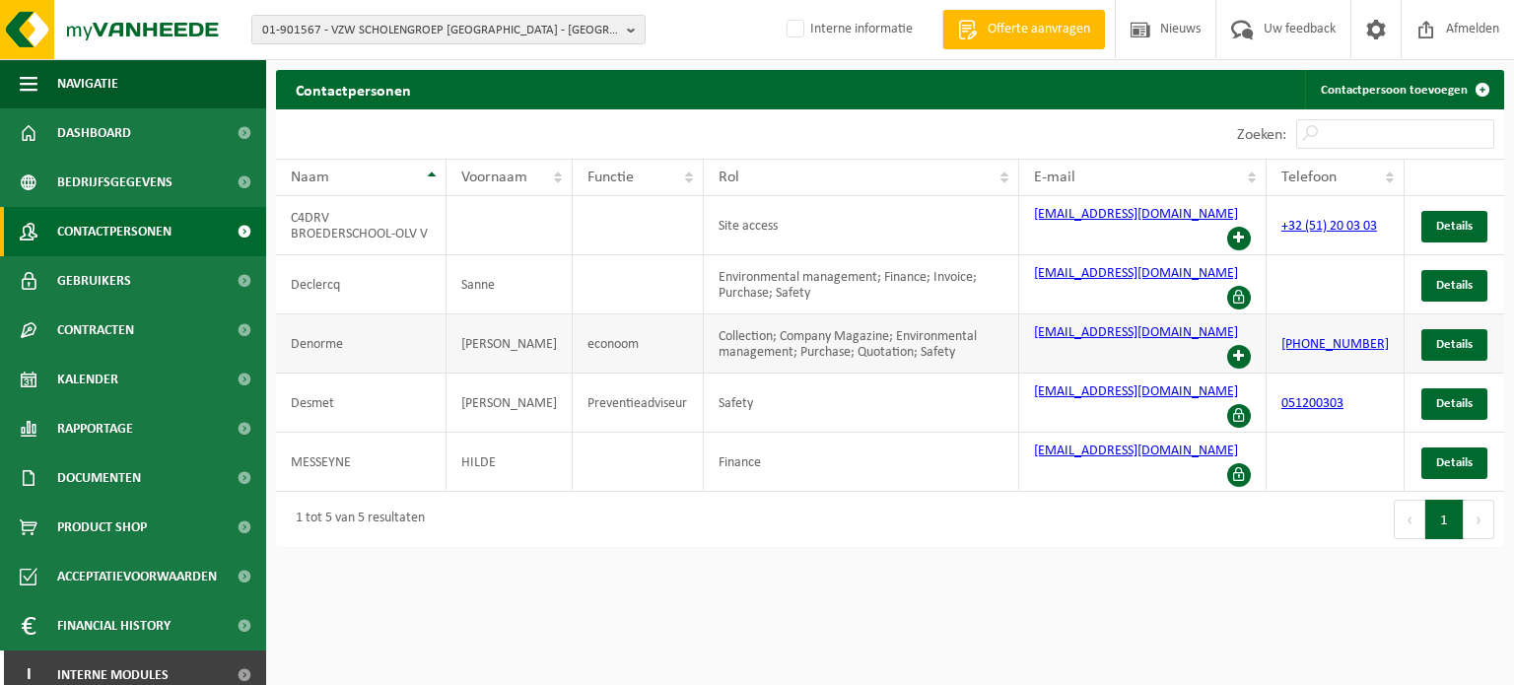
drag, startPoint x: 1122, startPoint y: 342, endPoint x: 1037, endPoint y: 314, distance: 89.2
click at [1037, 314] on td "[EMAIL_ADDRESS][DOMAIN_NAME]" at bounding box center [1142, 343] width 247 height 59
copy link "[EMAIL_ADDRESS][DOMAIN_NAME]"
click at [1251, 346] on span at bounding box center [1239, 357] width 24 height 24
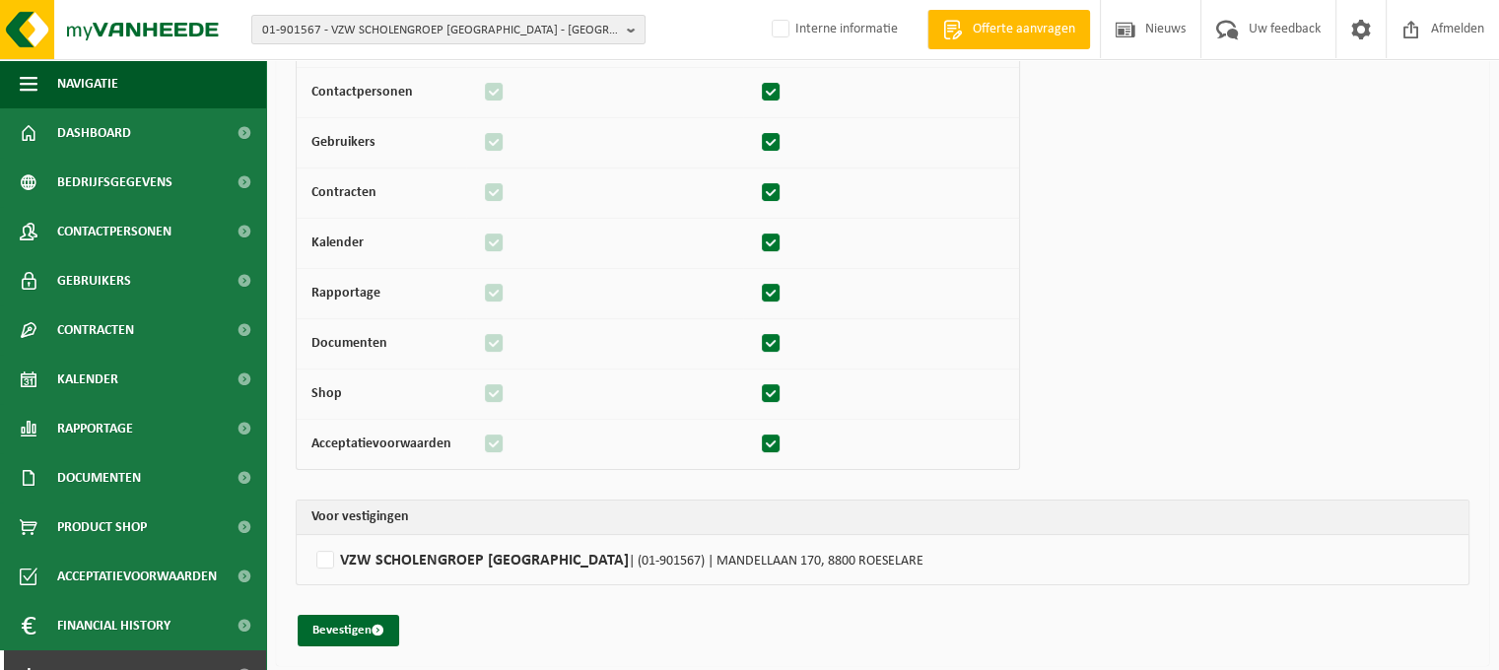
scroll to position [238, 0]
click at [431, 571] on td "VZW SCHOLENGROEP SINT-MICHIEL - BROEDERSCHOOL | (01-901567) | MANDELLAAN 170, 8…" at bounding box center [883, 557] width 1172 height 49
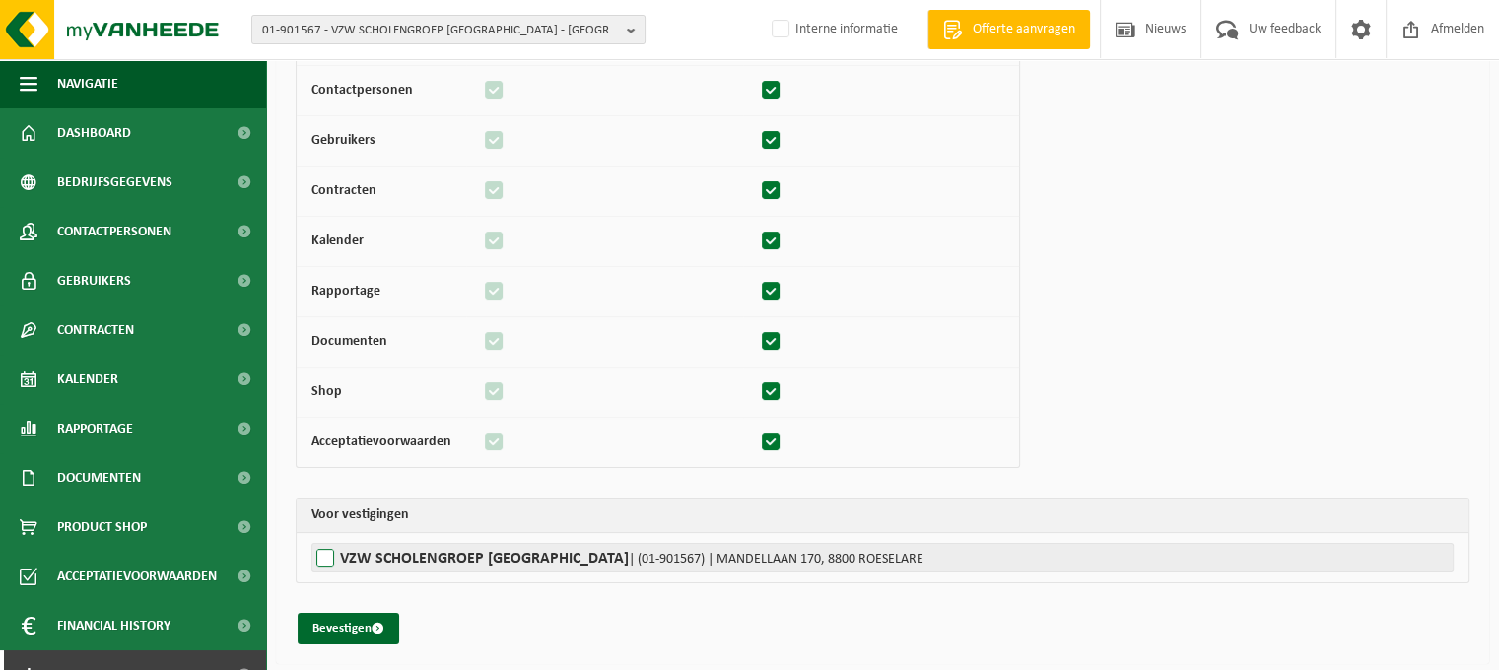
click at [418, 554] on label"] "VZW SCHOLENGROEP SINT-MICHIEL - BROEDERSCHOOL | (01-901567) | MANDELLAAN 170, 8…" at bounding box center [882, 558] width 1142 height 30
click at [418, 554] on input "VZW SCHOLENGROEP SINT-MICHIEL - BROEDERSCHOOL | (01-901567) | MANDELLAAN 170, 8…" at bounding box center [1060, 558] width 1499 height 30
checkbox input "true"
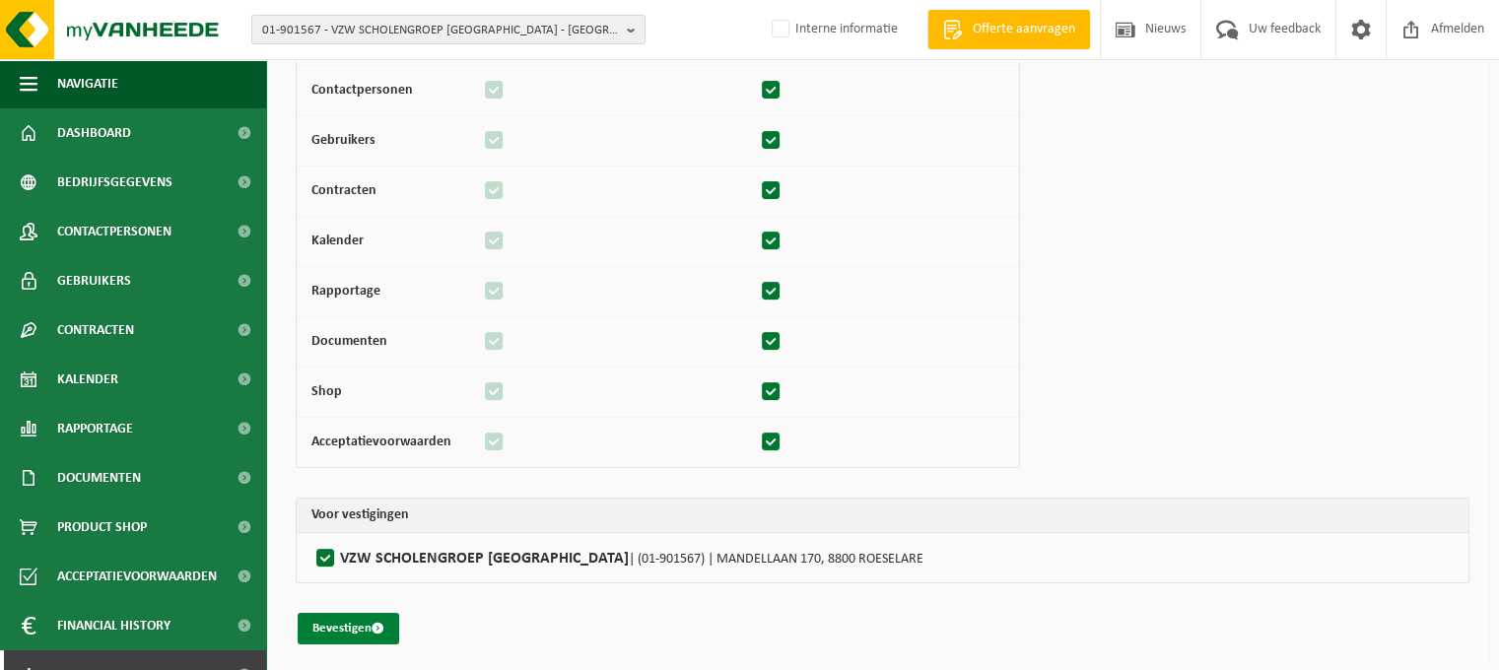
click at [339, 618] on button "Bevestigen" at bounding box center [349, 629] width 102 height 32
